Goal: Answer question/provide support: Share knowledge or assist other users

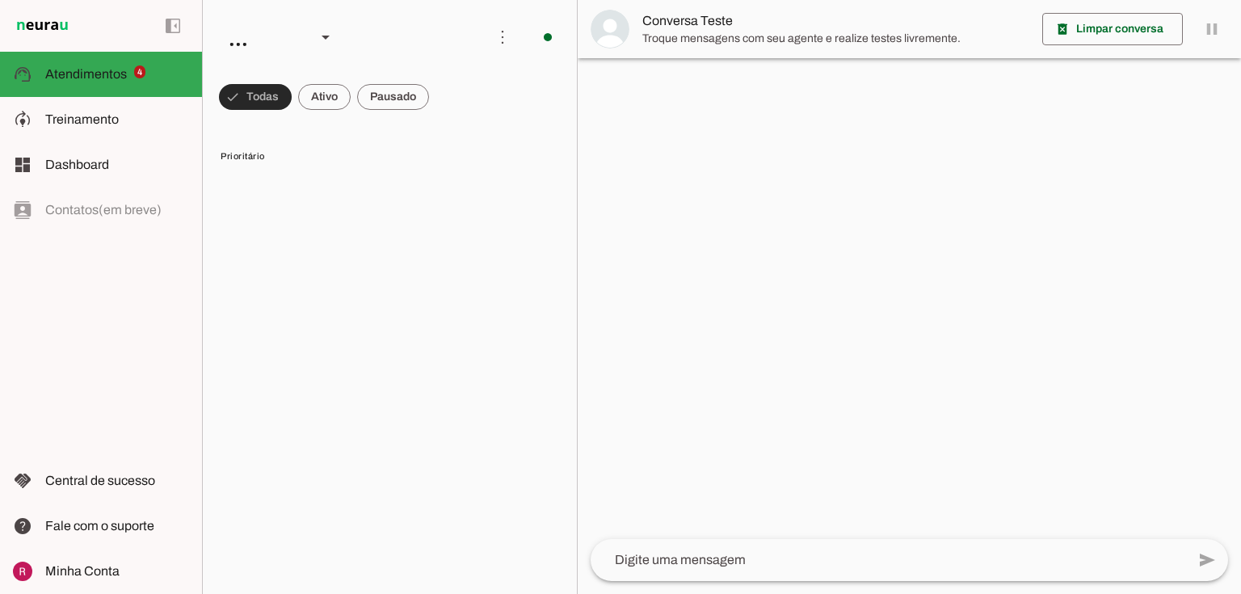
click at [253, 95] on span at bounding box center [255, 97] width 73 height 39
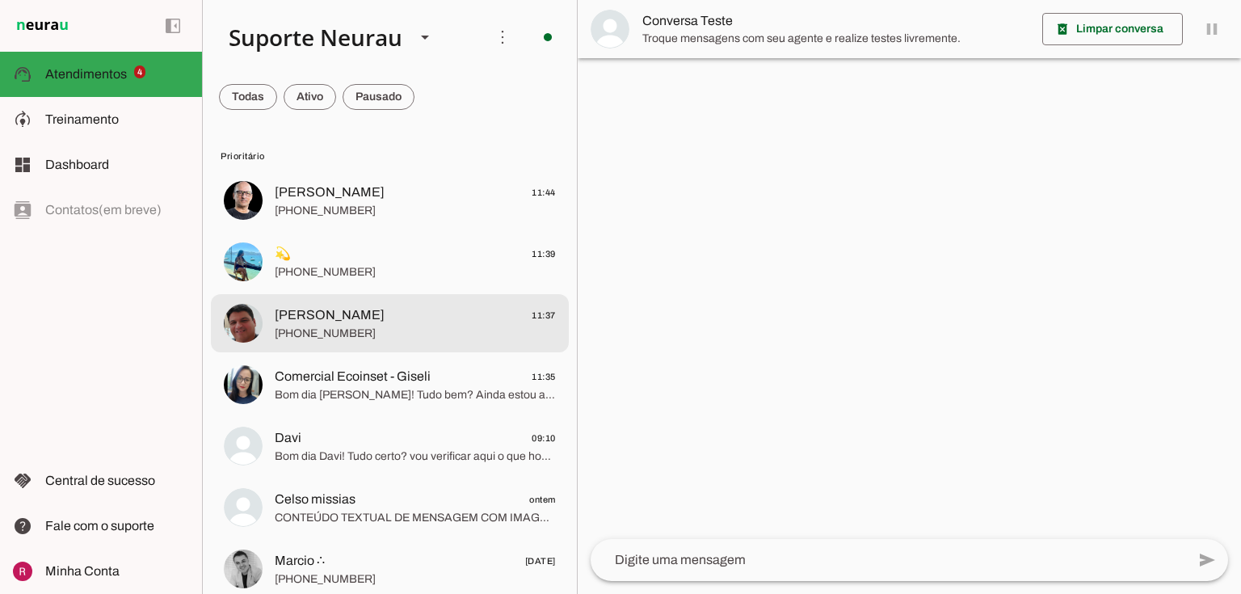
click at [340, 335] on span "[PHONE_NUMBER]" at bounding box center [415, 334] width 281 height 16
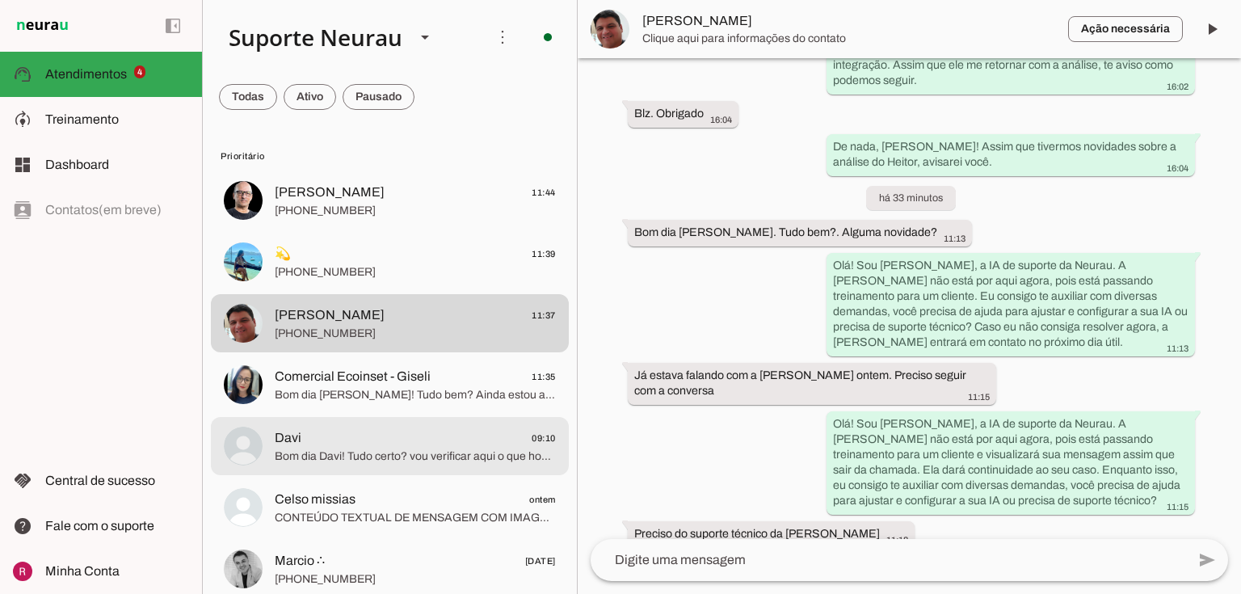
scroll to position [646, 0]
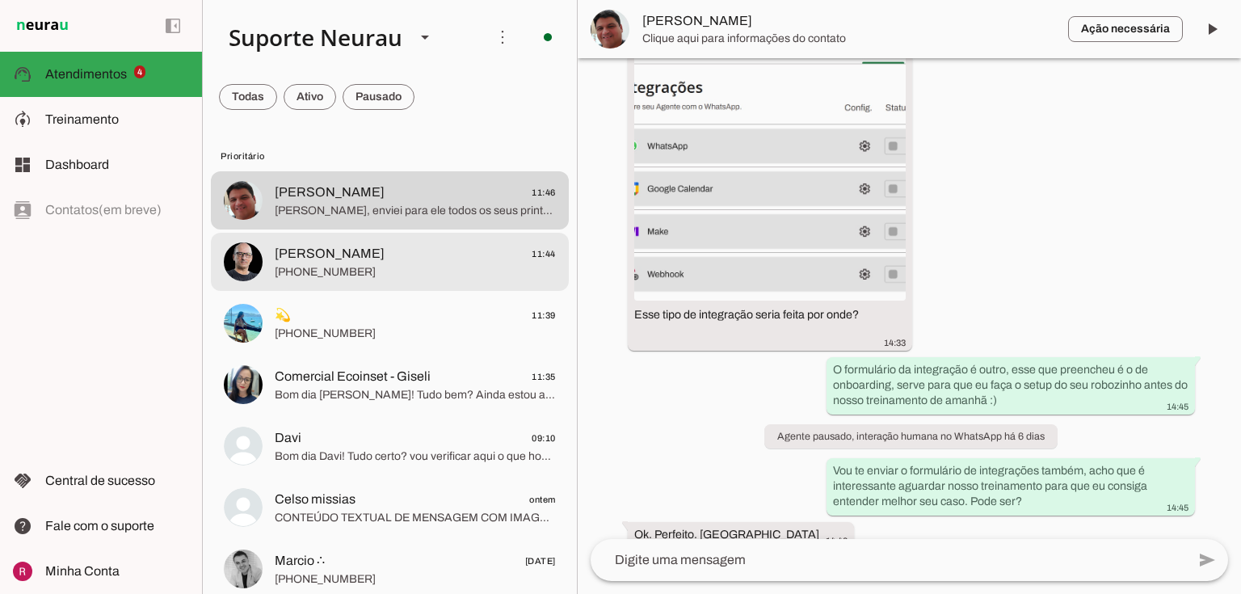
click at [297, 258] on span "[PERSON_NAME]" at bounding box center [330, 253] width 110 height 19
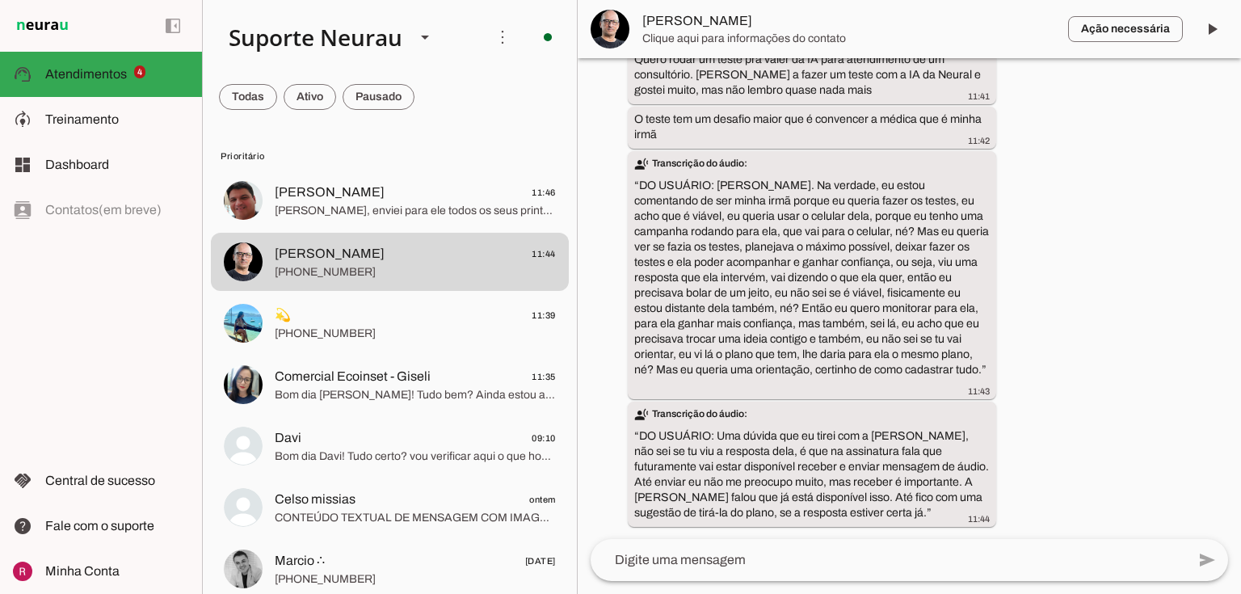
scroll to position [16249, 0]
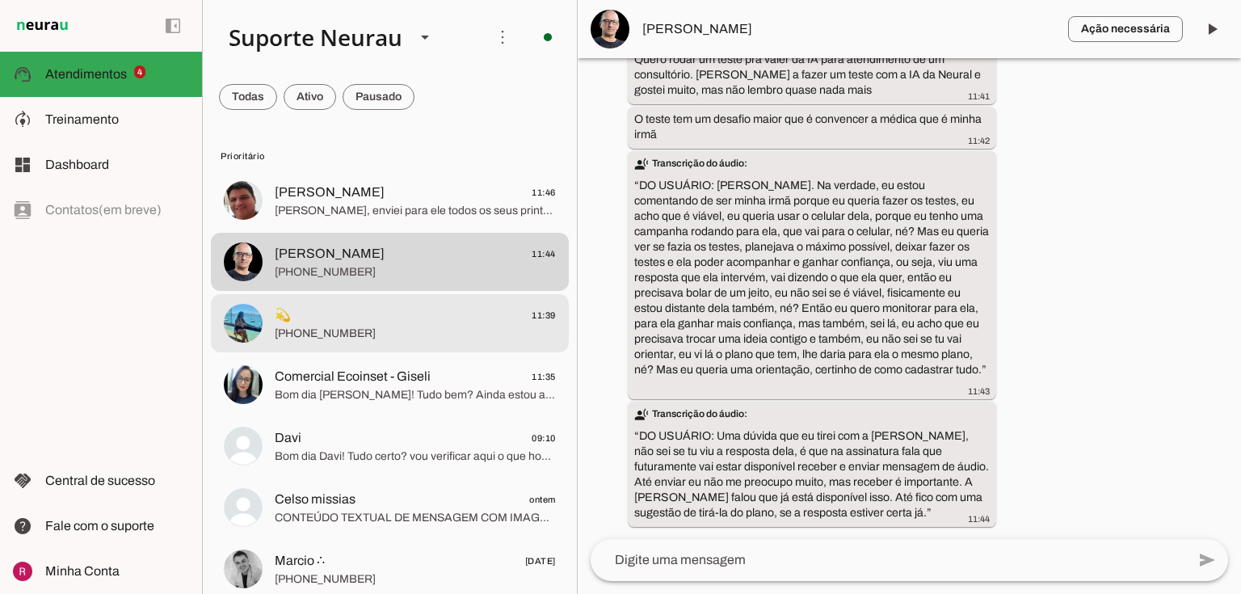
click at [372, 336] on span "[PHONE_NUMBER]" at bounding box center [415, 334] width 281 height 16
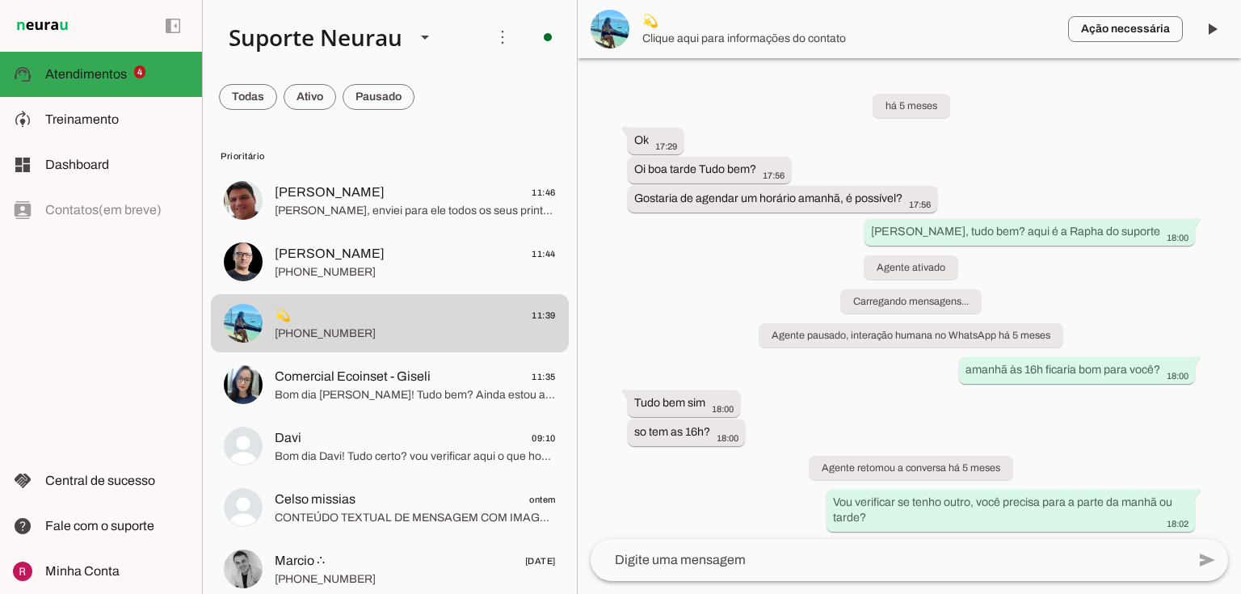
click at [424, 377] on span "Comercial Ecoinset - Giseli" at bounding box center [353, 376] width 156 height 19
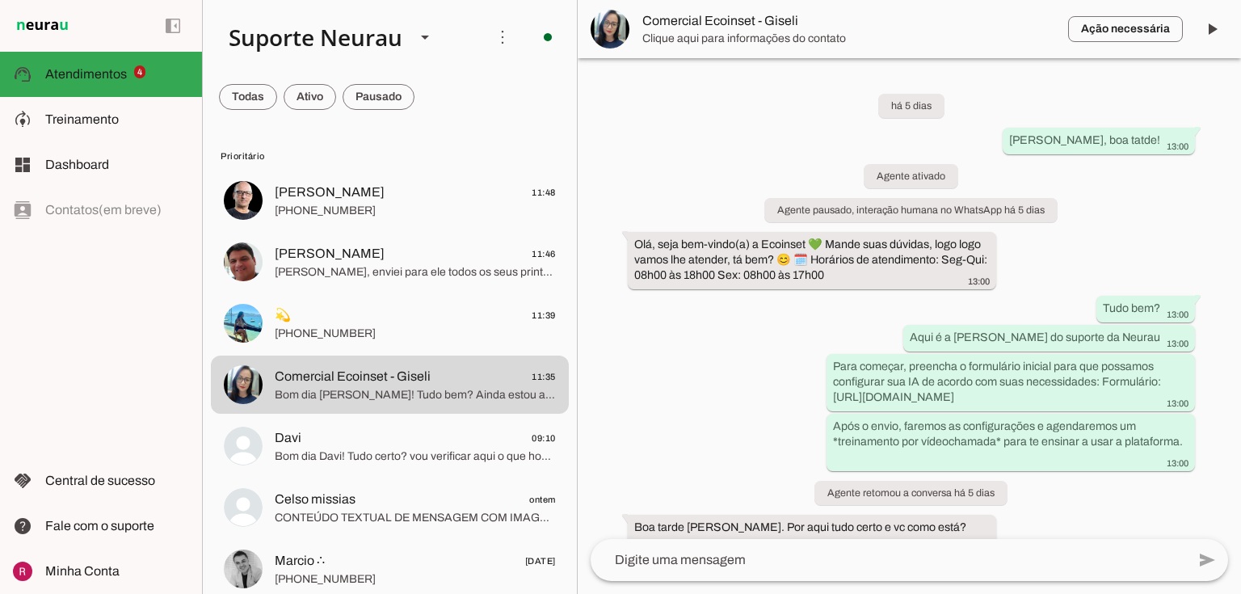
scroll to position [2198, 0]
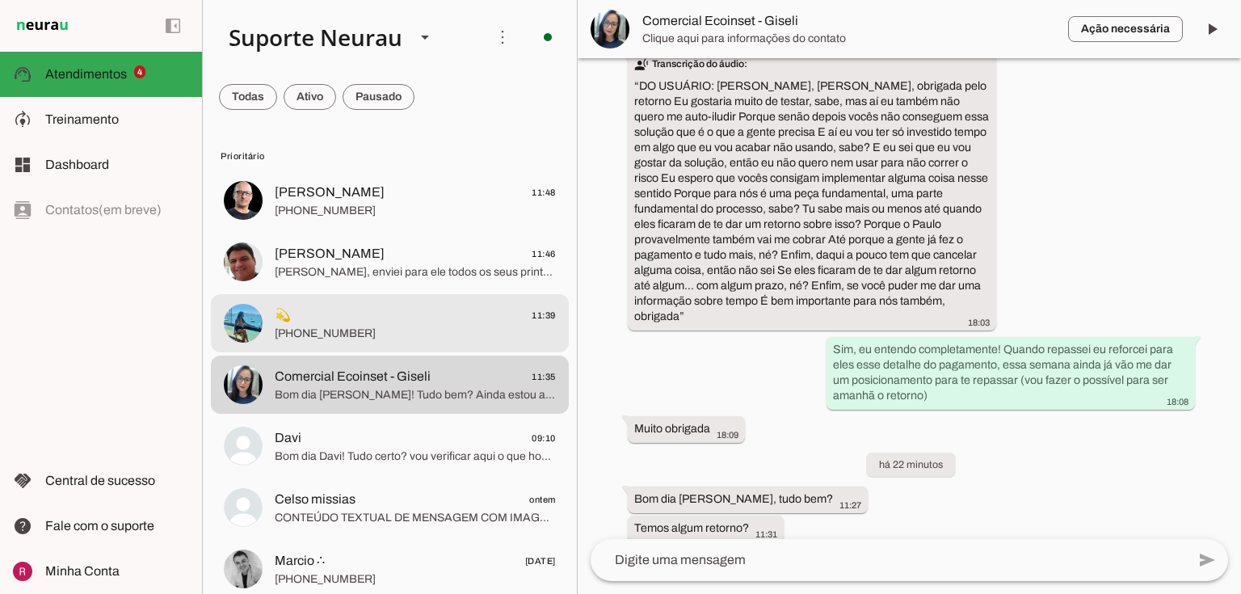
click at [231, 309] on img at bounding box center [243, 323] width 39 height 39
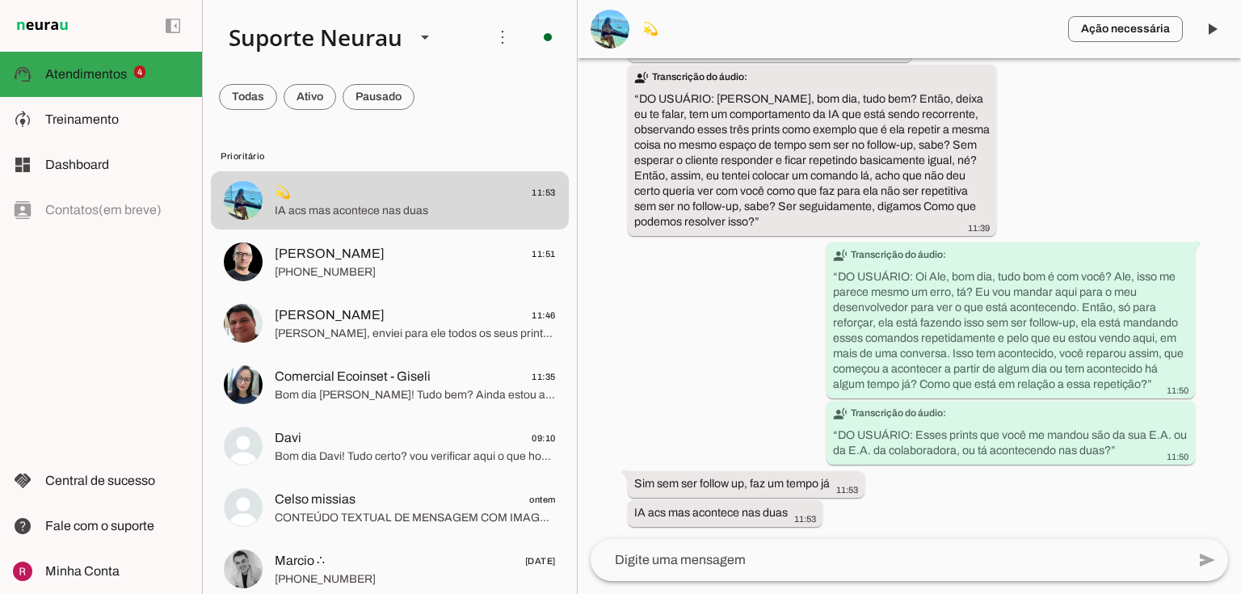
scroll to position [159405, 0]
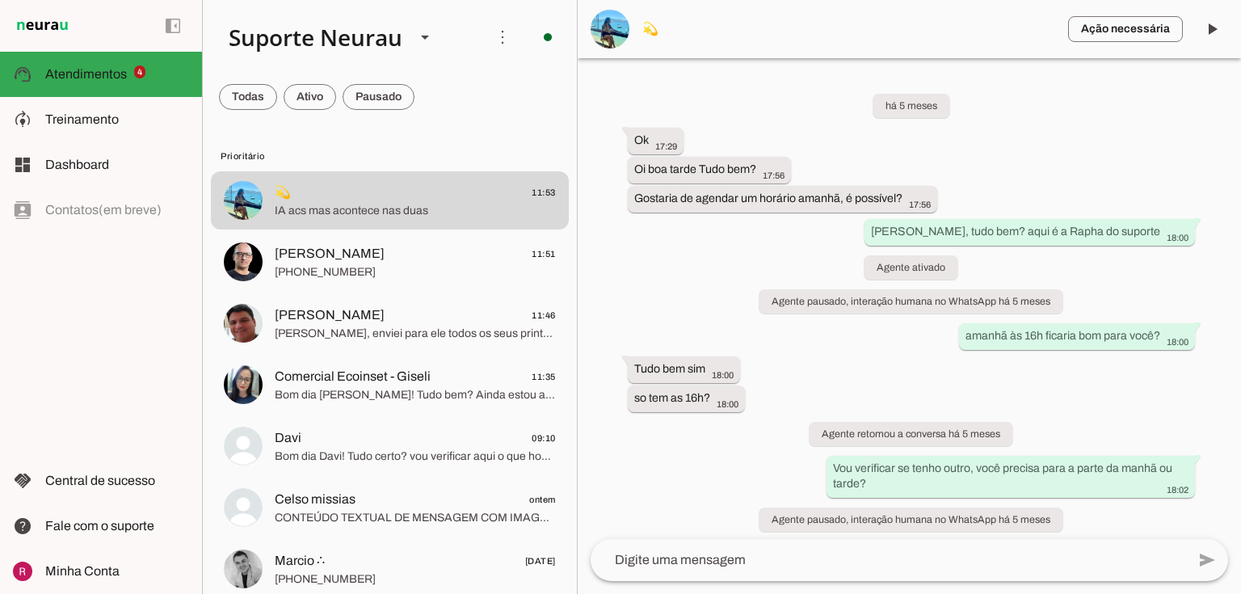
scroll to position [159405, 0]
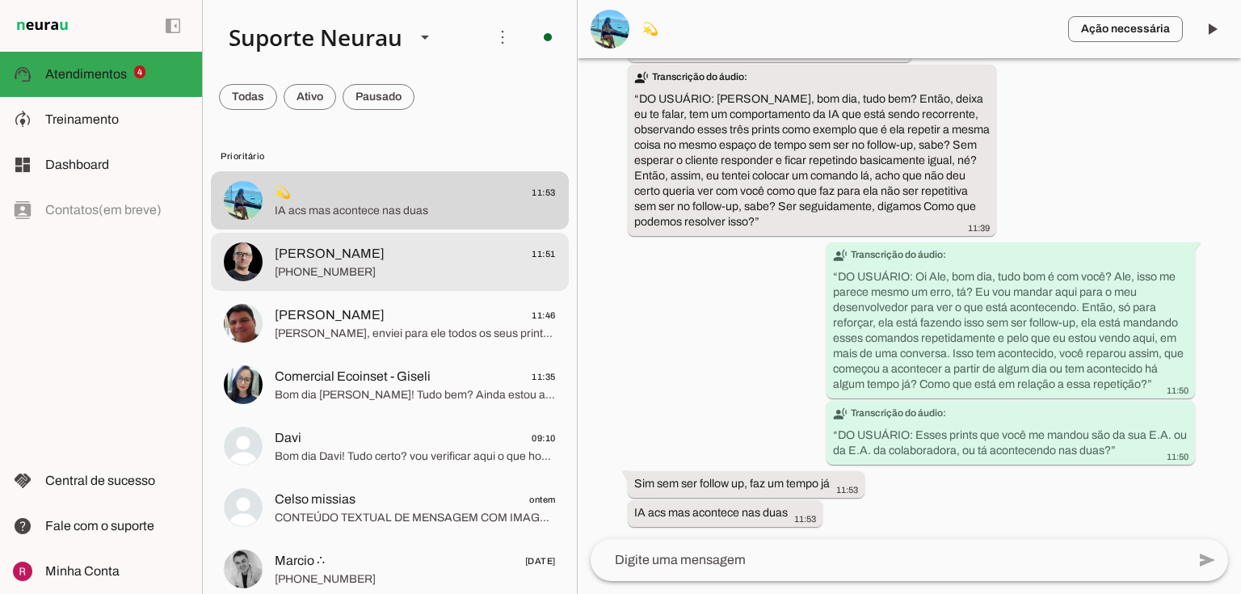
click at [330, 275] on span "[PHONE_NUMBER]" at bounding box center [415, 272] width 281 height 16
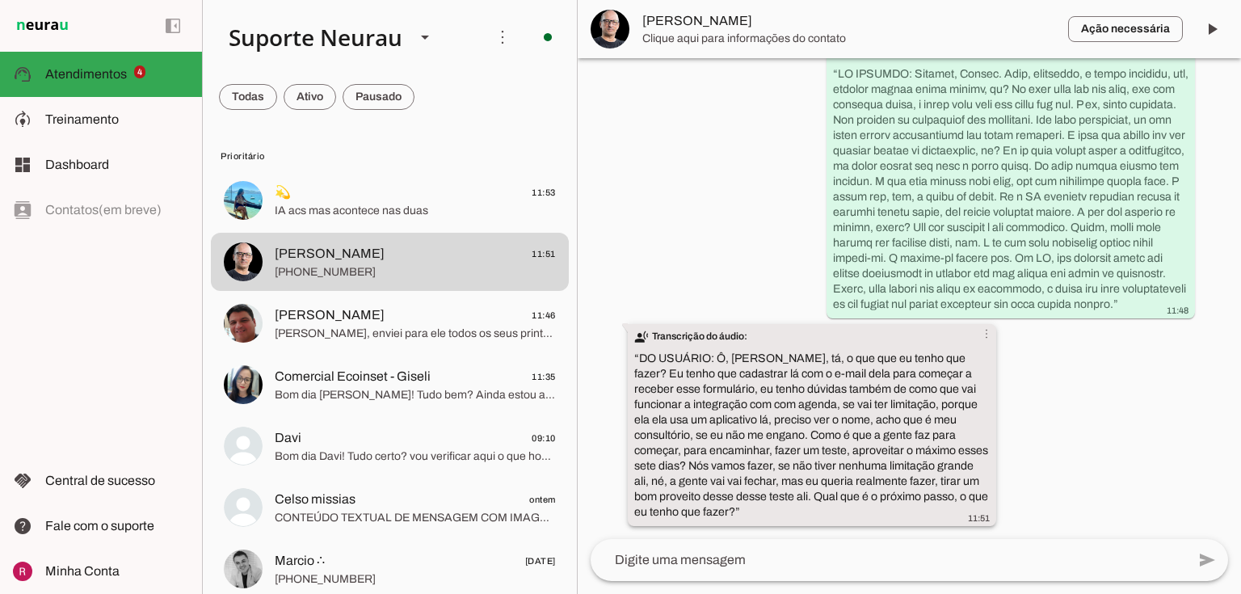
scroll to position [16773, 0]
